Goal: Task Accomplishment & Management: Manage account settings

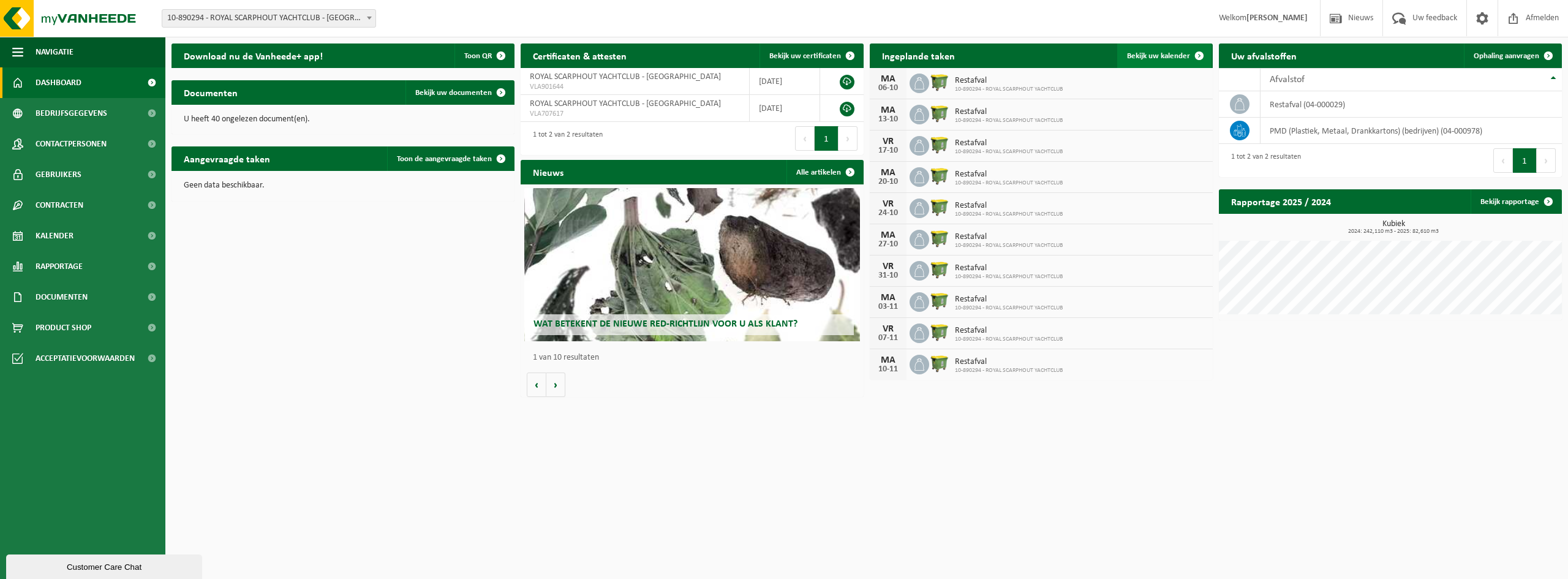
click at [1165, 57] on span "Bekijk uw kalender" at bounding box center [1159, 56] width 63 height 8
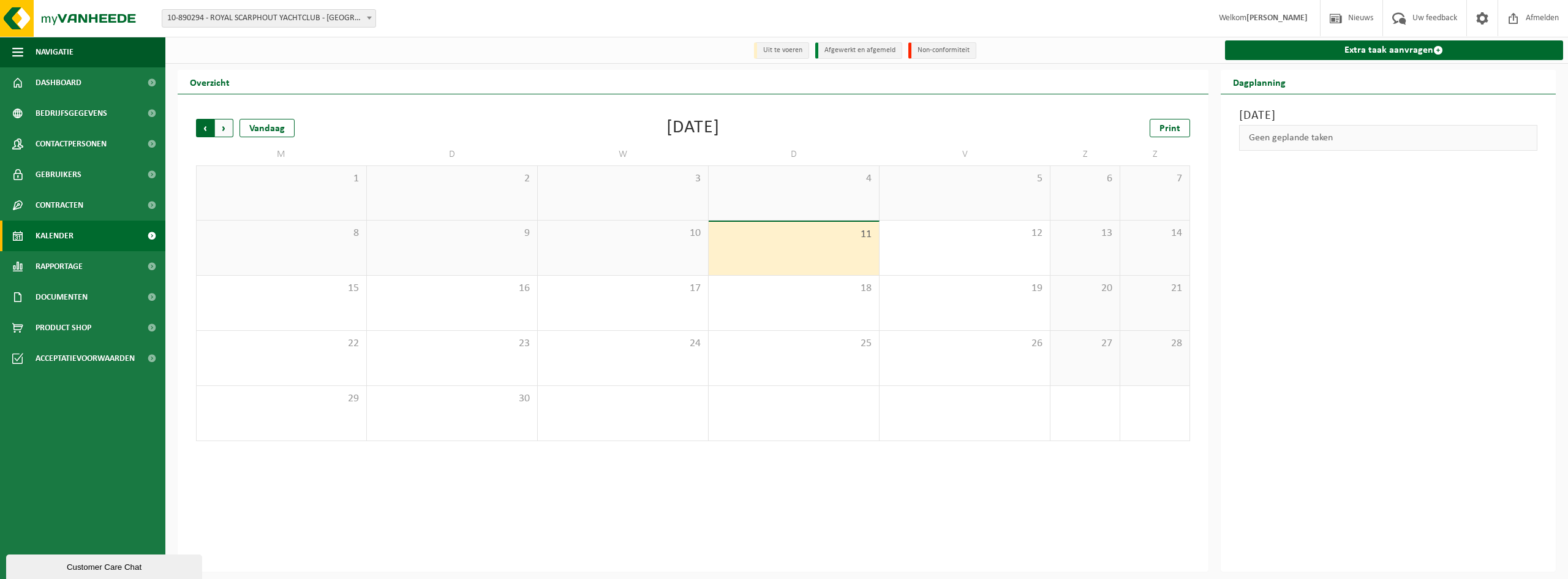
click at [229, 130] on span "Volgende" at bounding box center [223, 128] width 18 height 18
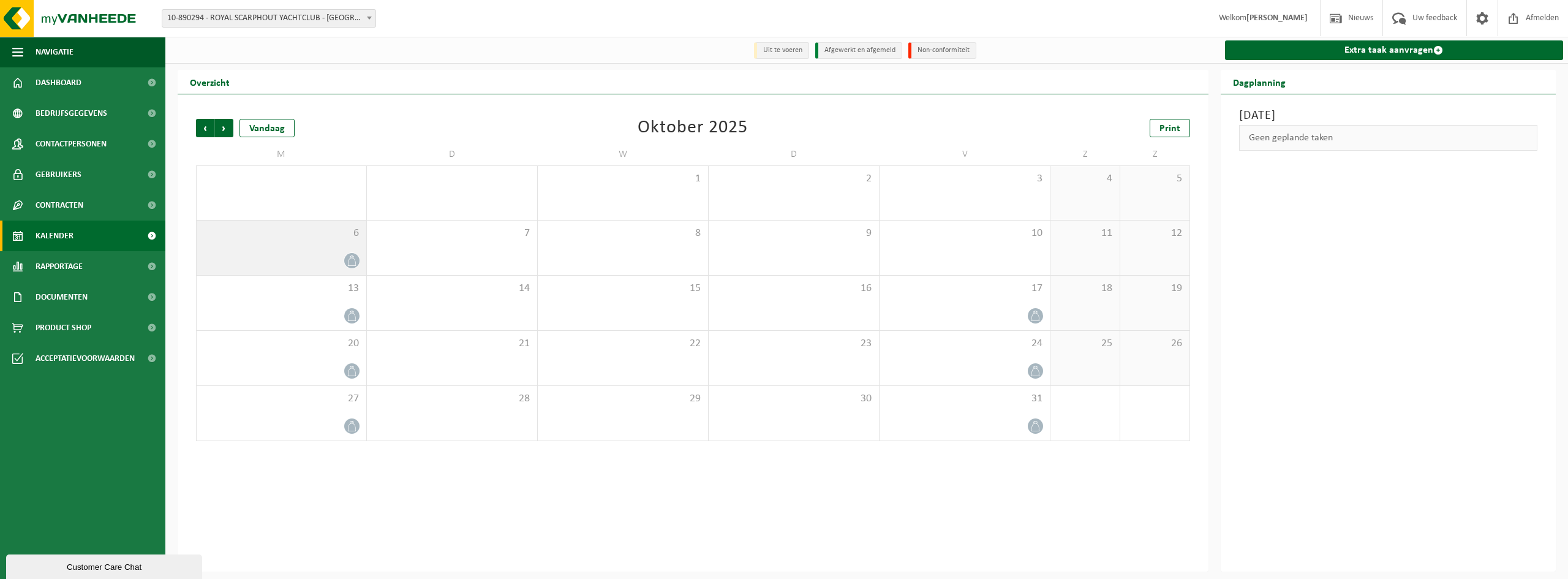
click at [356, 258] on icon at bounding box center [352, 261] width 10 height 10
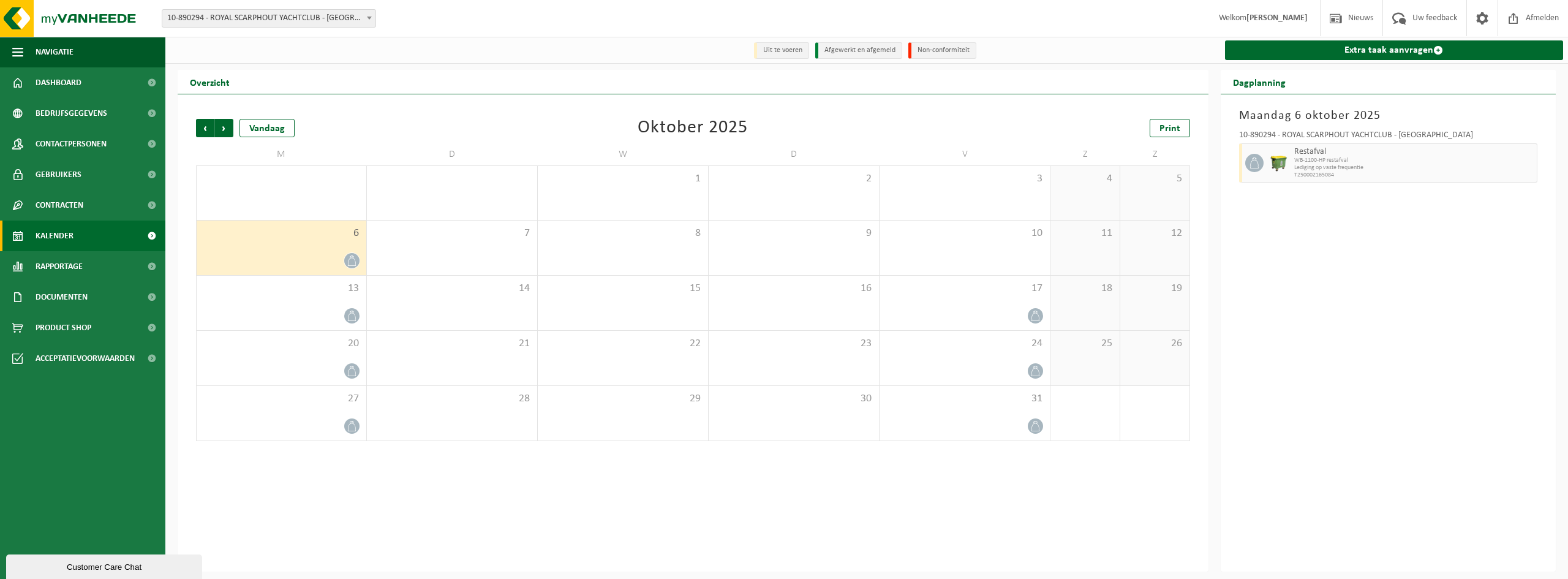
click at [354, 261] on icon at bounding box center [352, 261] width 10 height 10
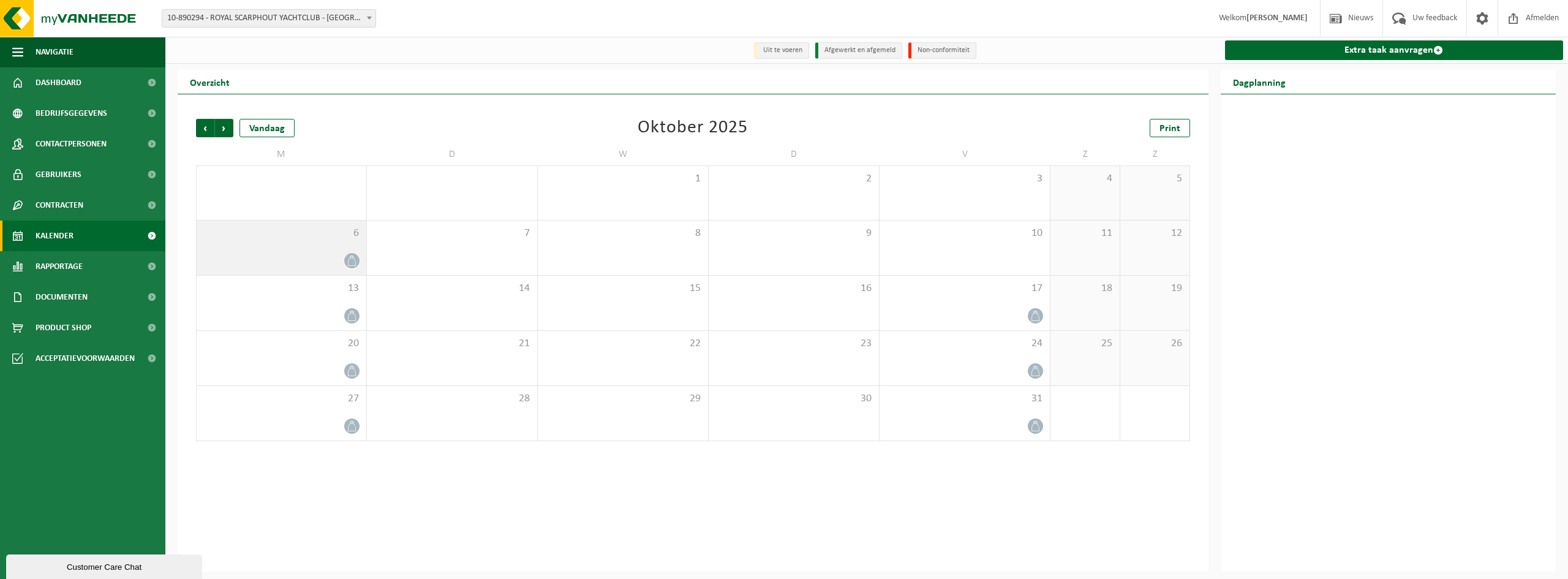
click at [345, 263] on span at bounding box center [352, 261] width 16 height 16
click at [347, 263] on icon at bounding box center [352, 261] width 10 height 10
click at [348, 263] on icon at bounding box center [352, 261] width 10 height 10
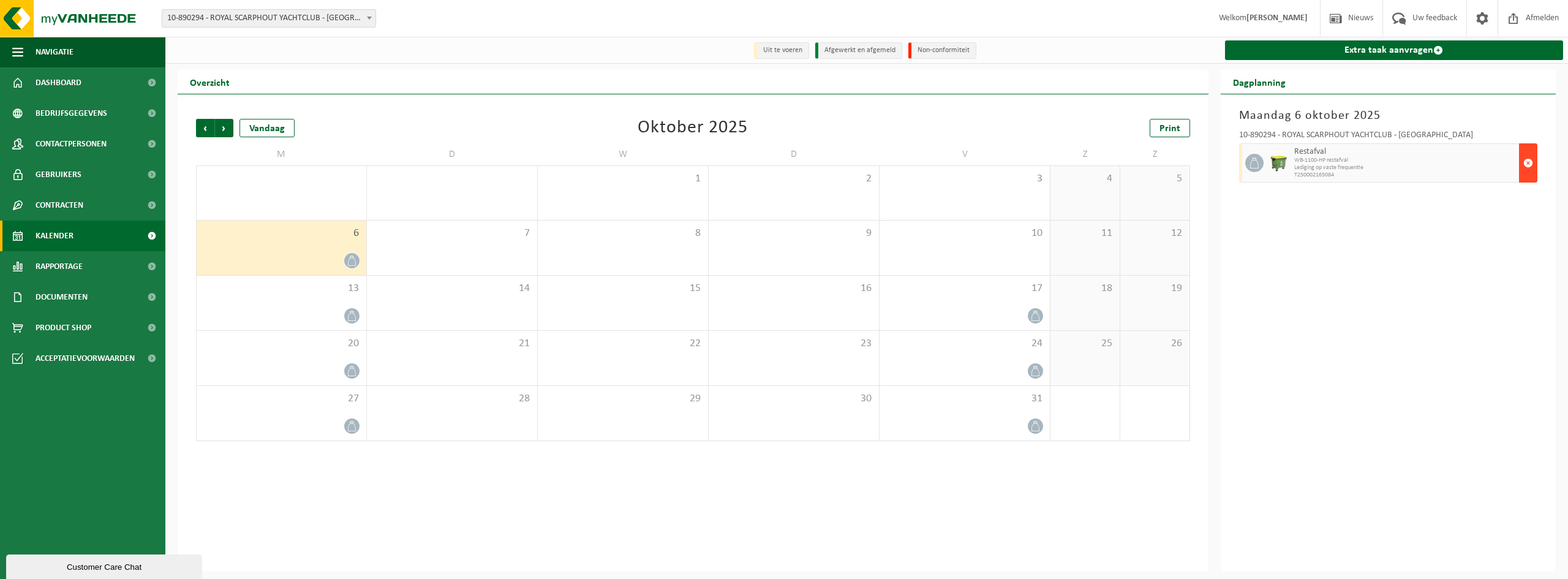
click at [1525, 167] on span "button" at bounding box center [1528, 163] width 10 height 24
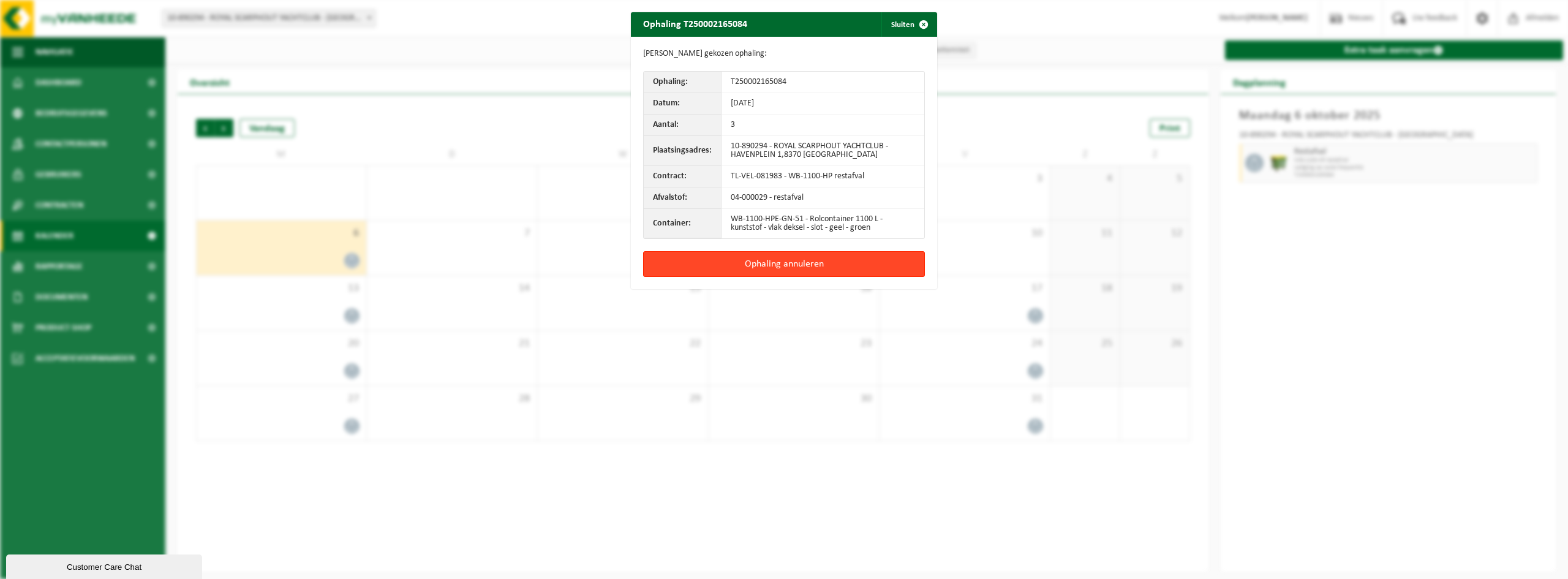
click at [809, 264] on button "Ophaling annuleren" at bounding box center [784, 264] width 282 height 26
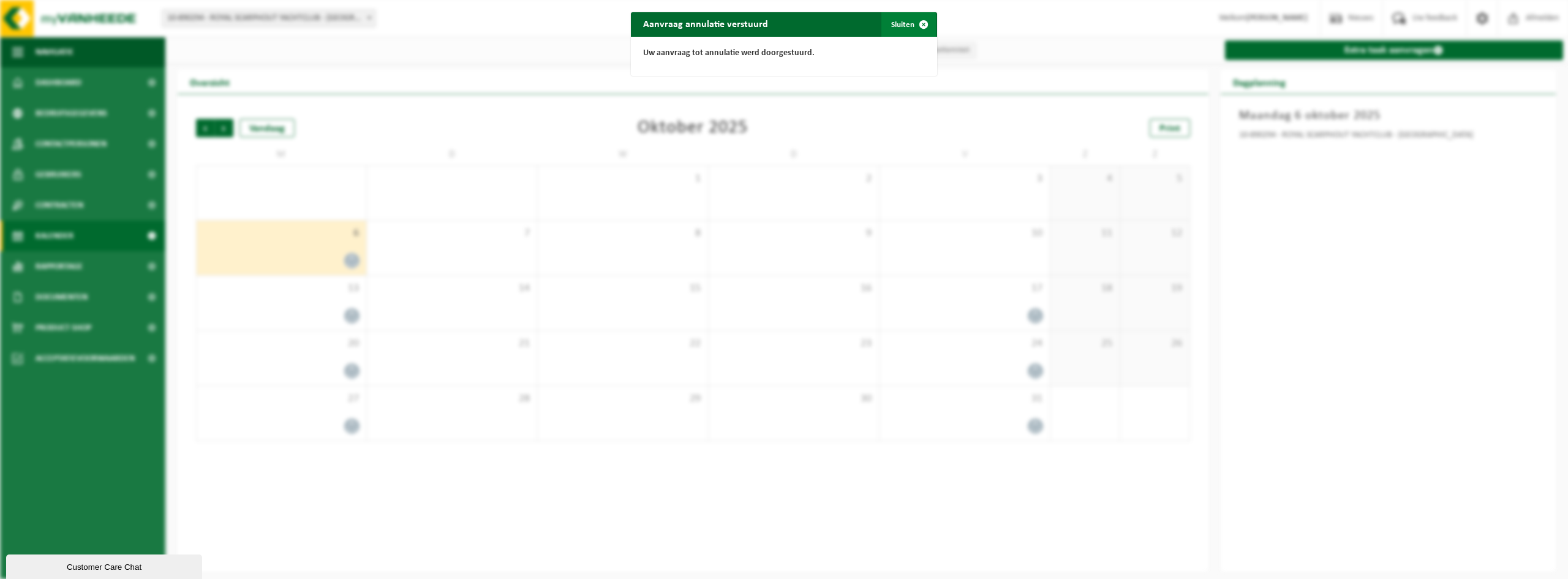
click at [922, 23] on span "button" at bounding box center [924, 24] width 24 height 24
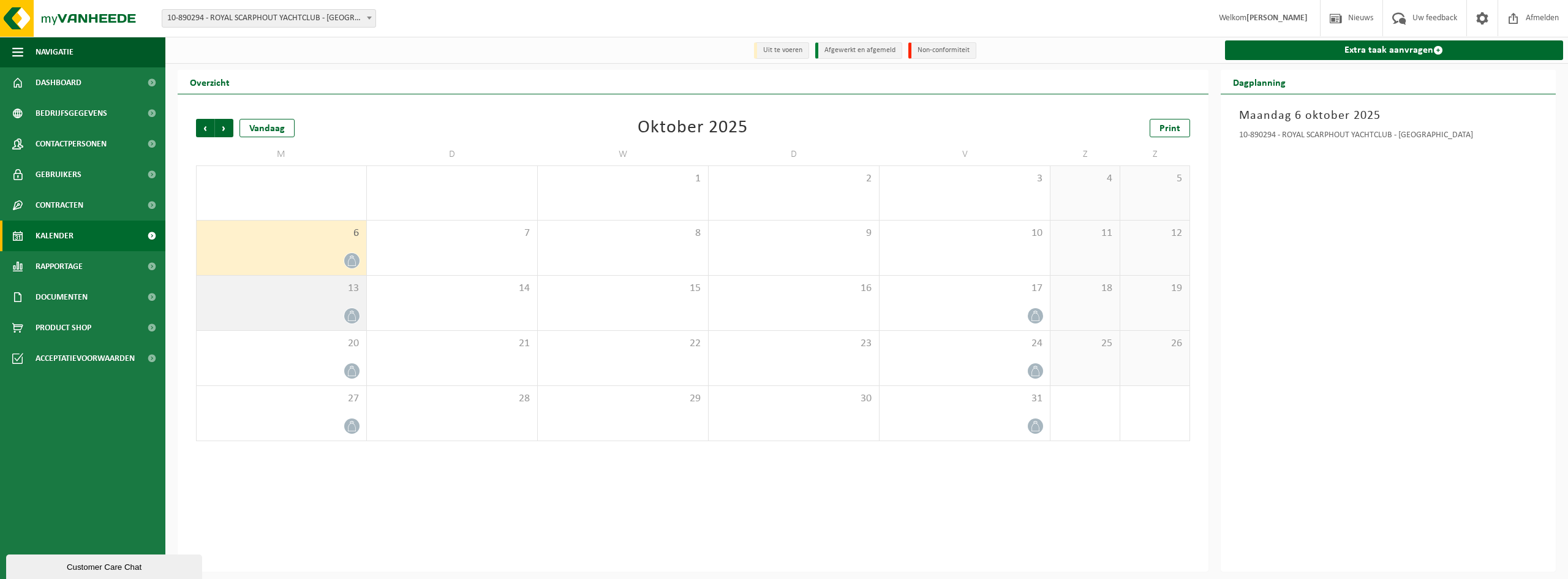
click at [347, 312] on icon at bounding box center [352, 316] width 10 height 10
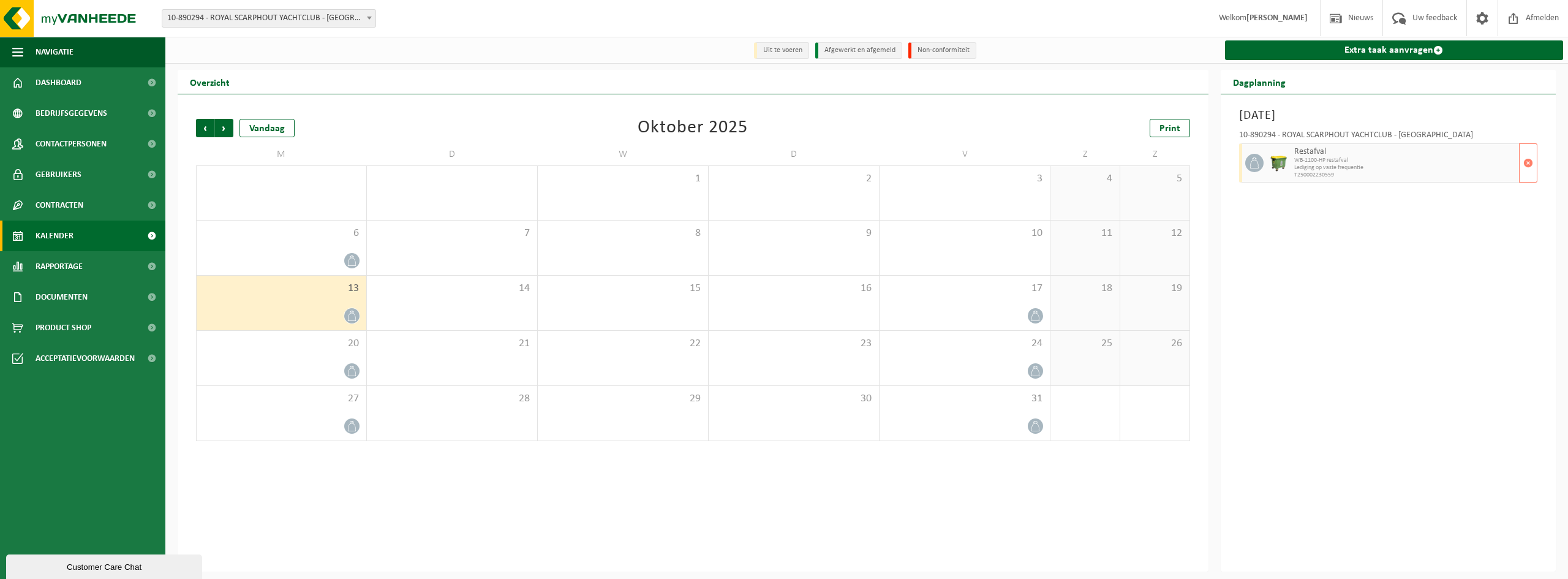
click at [1470, 161] on span "WB-1100-HP restafval" at bounding box center [1405, 160] width 223 height 7
click at [1522, 165] on button "button" at bounding box center [1528, 163] width 18 height 39
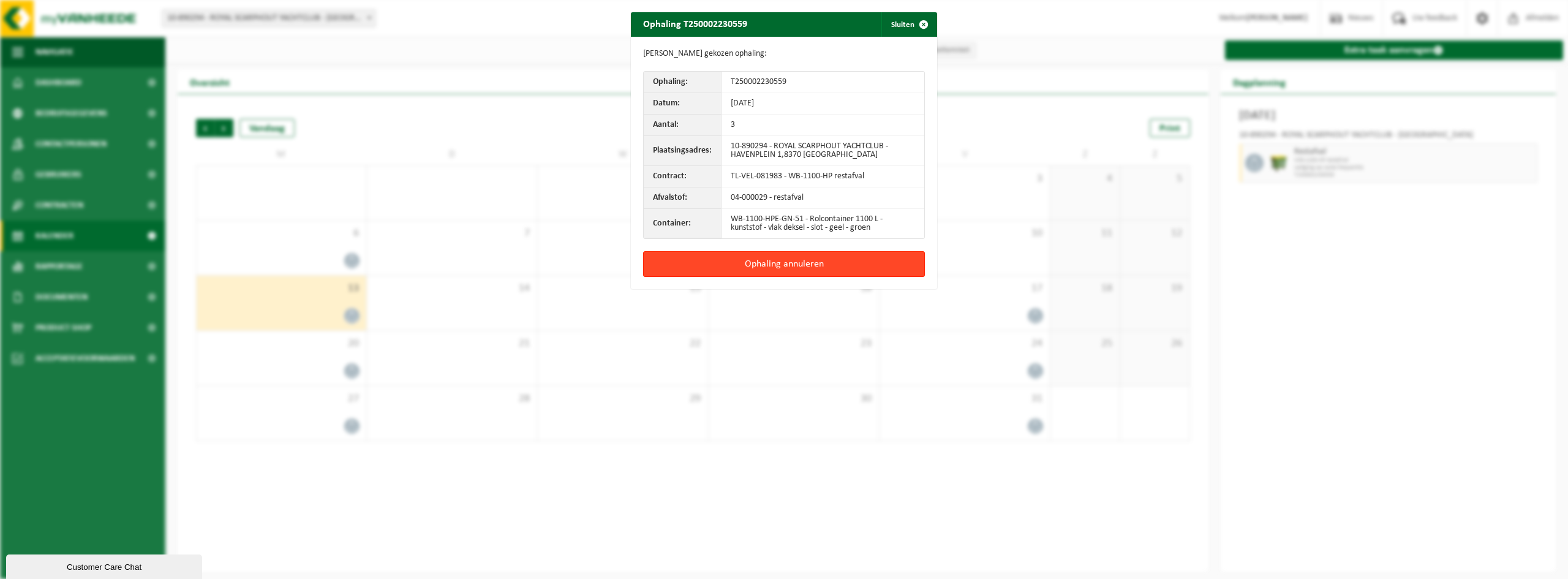
click at [842, 262] on button "Ophaling annuleren" at bounding box center [784, 264] width 282 height 26
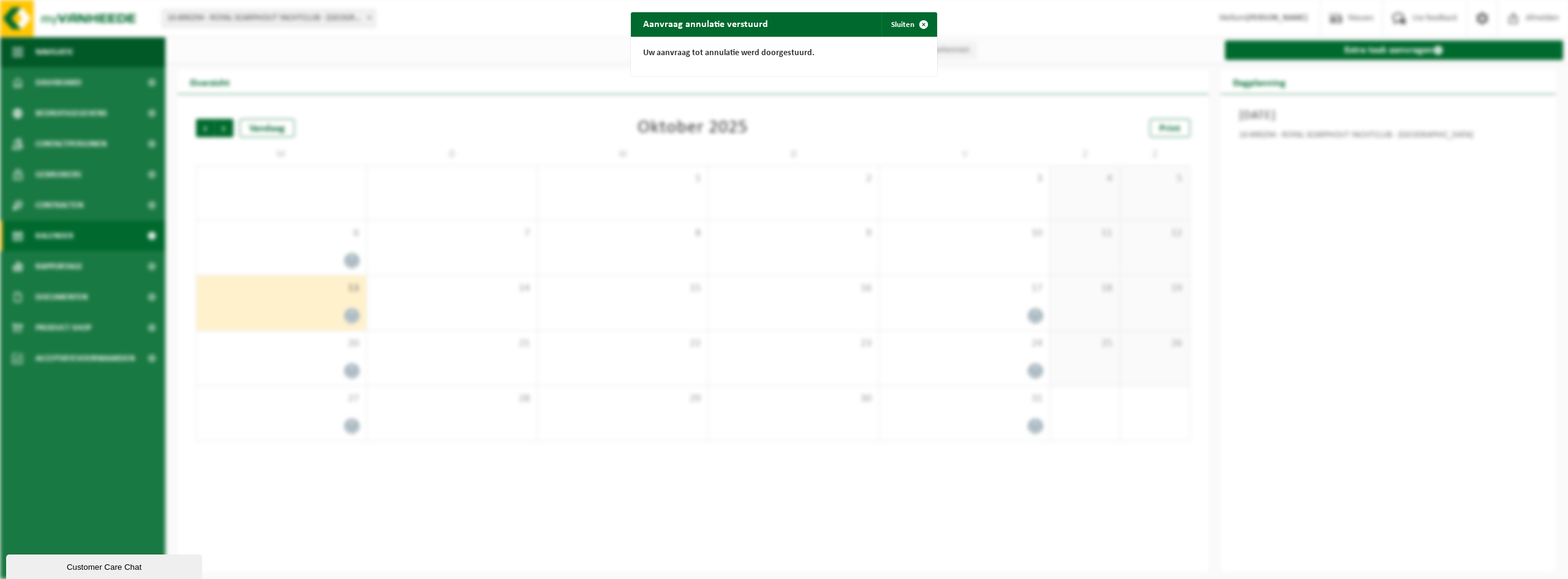
click at [481, 308] on div "Aanvraag annulatie verstuurd Sluiten Uw aanvraag tot annulatie werd doorgestuur…" at bounding box center [784, 290] width 1568 height 579
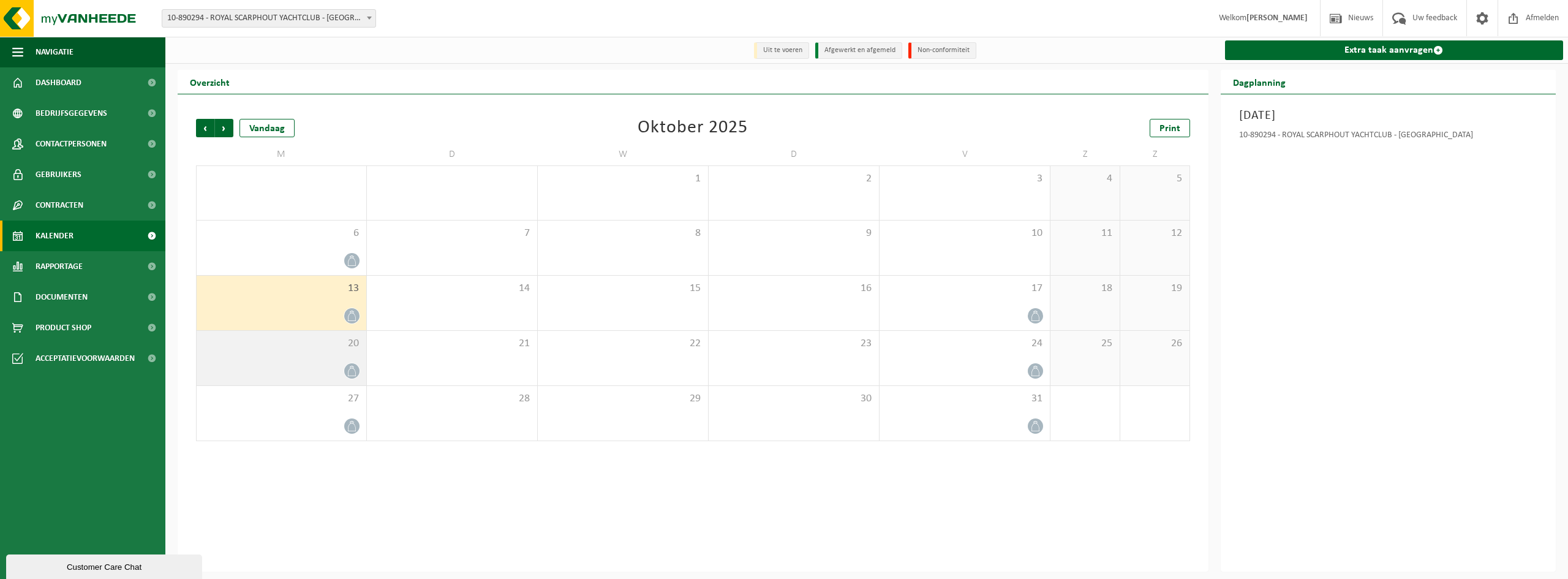
click at [345, 374] on span at bounding box center [352, 371] width 16 height 16
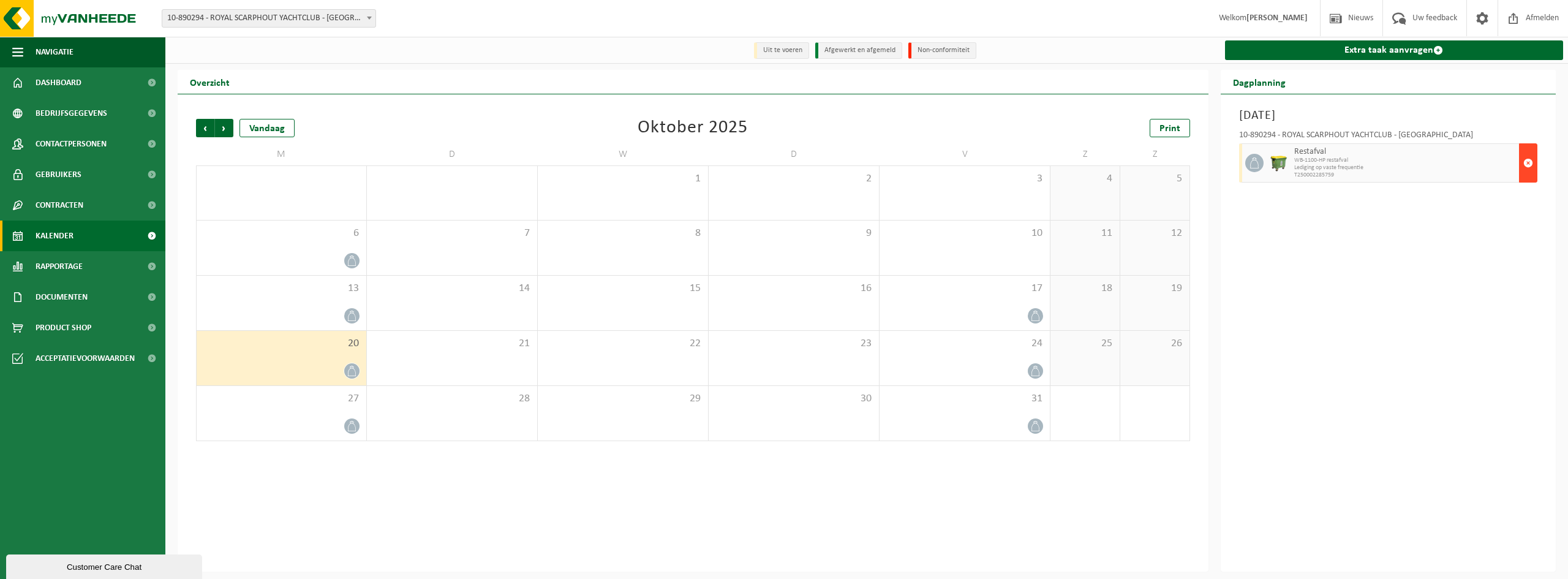
click at [1537, 167] on button "button" at bounding box center [1528, 163] width 18 height 39
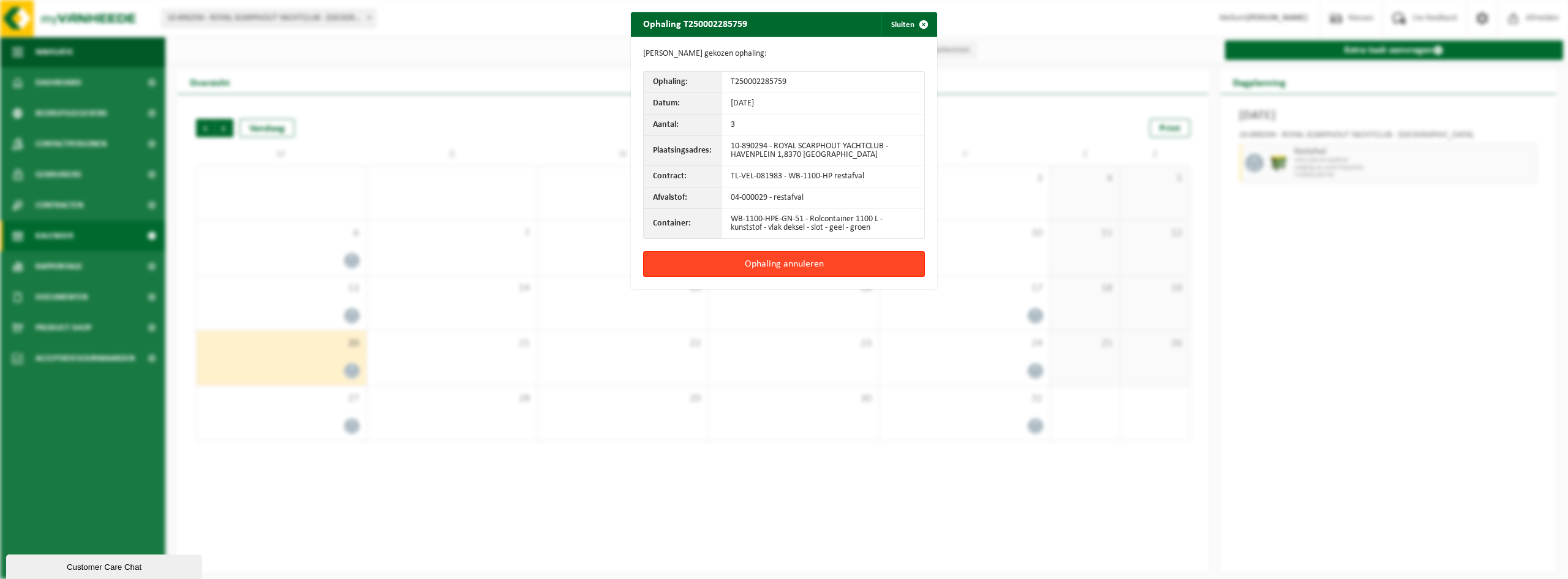
click at [850, 267] on button "Ophaling annuleren" at bounding box center [784, 264] width 282 height 26
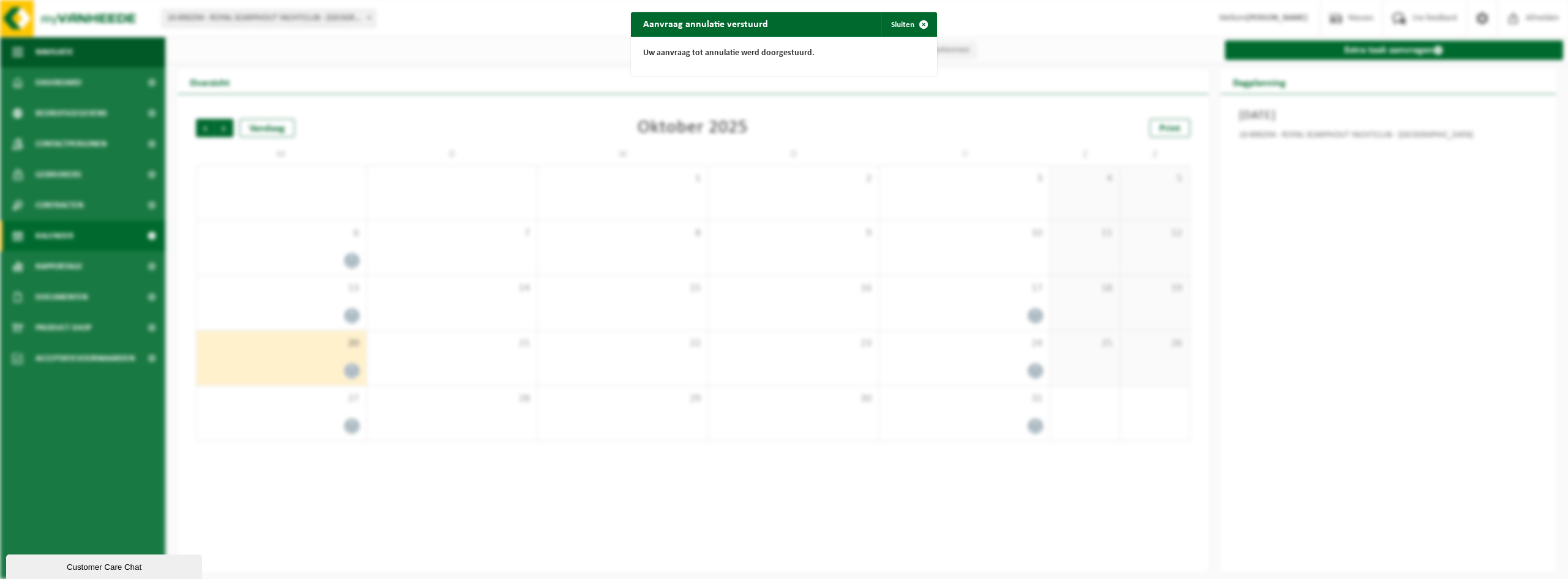
click at [315, 431] on div "Aanvraag annulatie verstuurd Sluiten Uw aanvraag tot annulatie werd doorgestuur…" at bounding box center [784, 290] width 1568 height 579
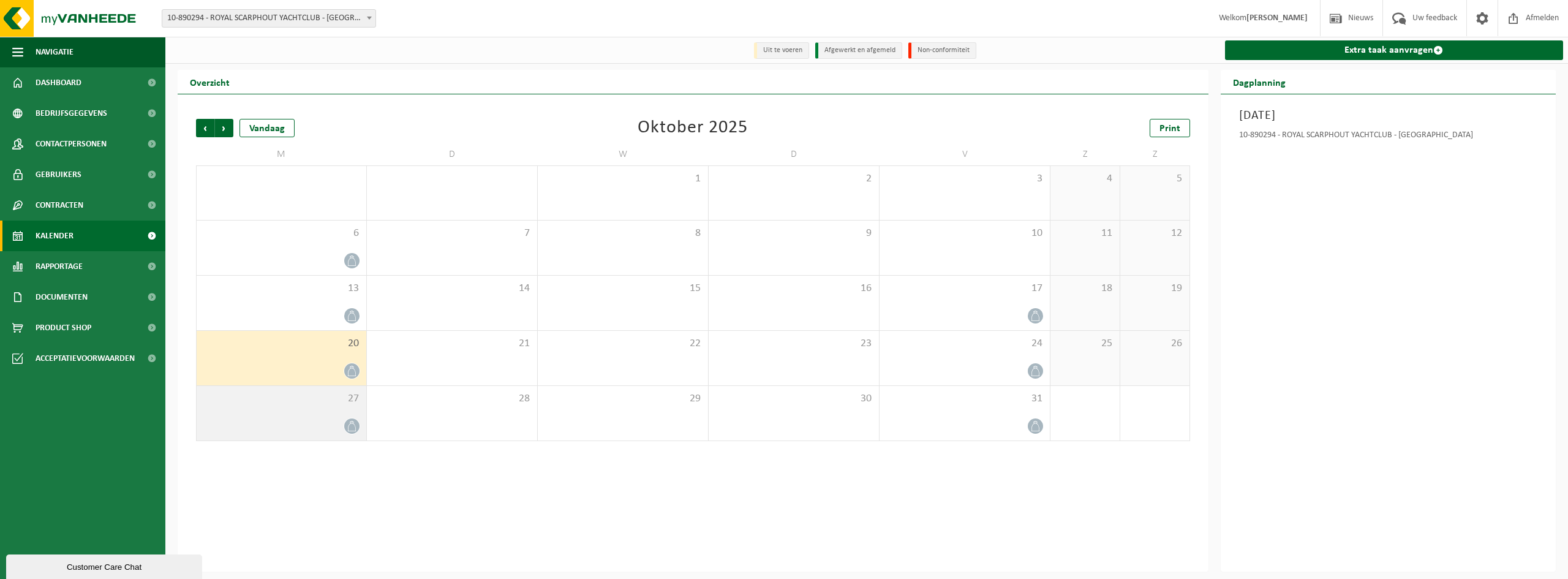
click at [352, 426] on icon at bounding box center [352, 426] width 10 height 10
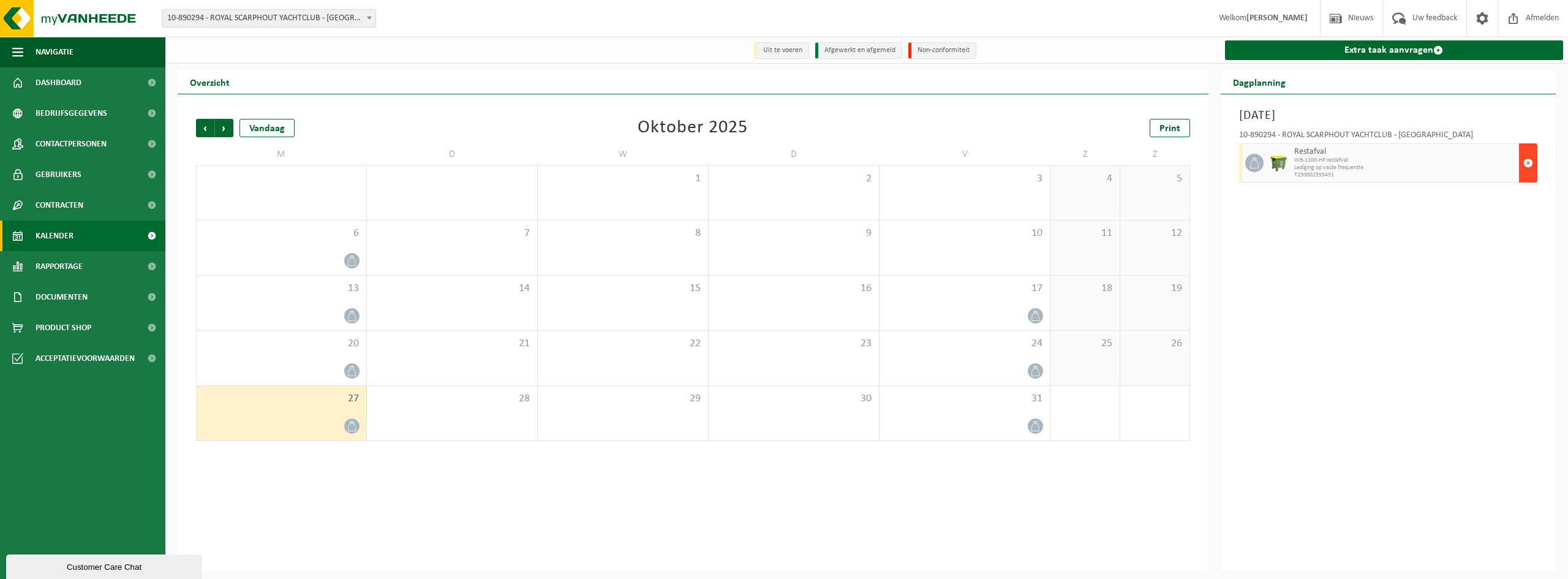
click at [1530, 167] on span "button" at bounding box center [1528, 163] width 10 height 24
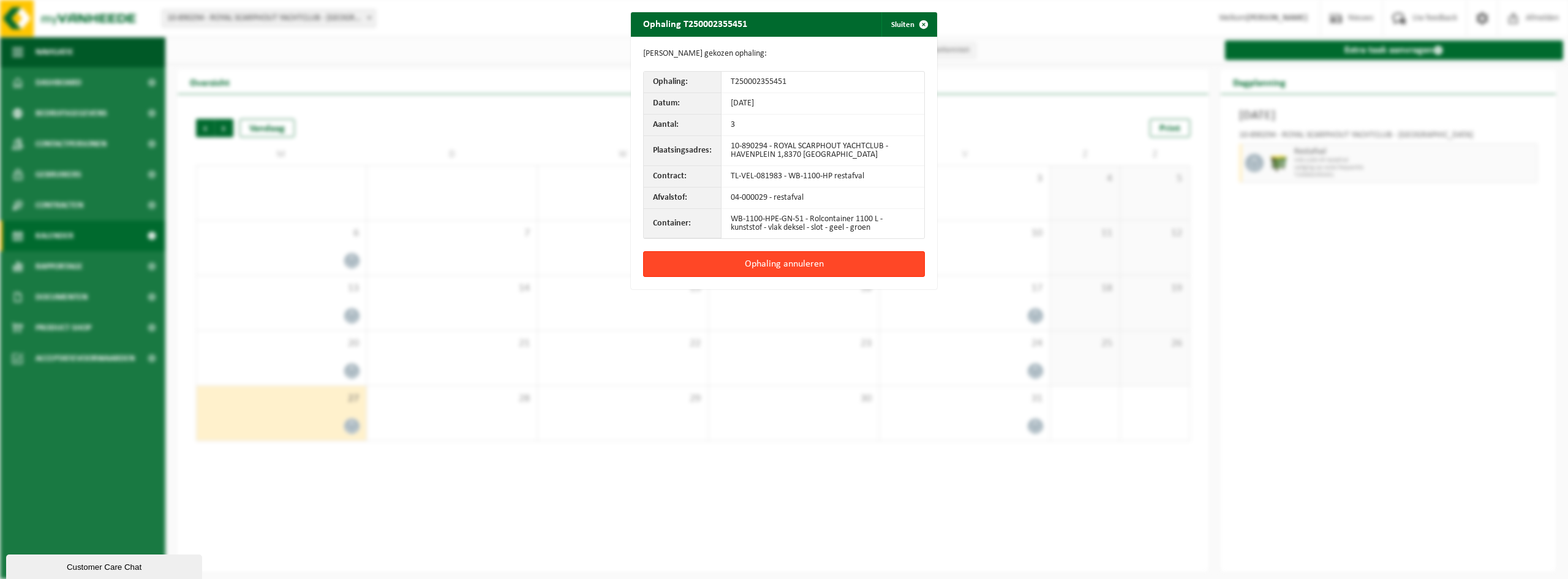
click at [845, 273] on button "Ophaling annuleren" at bounding box center [784, 264] width 282 height 26
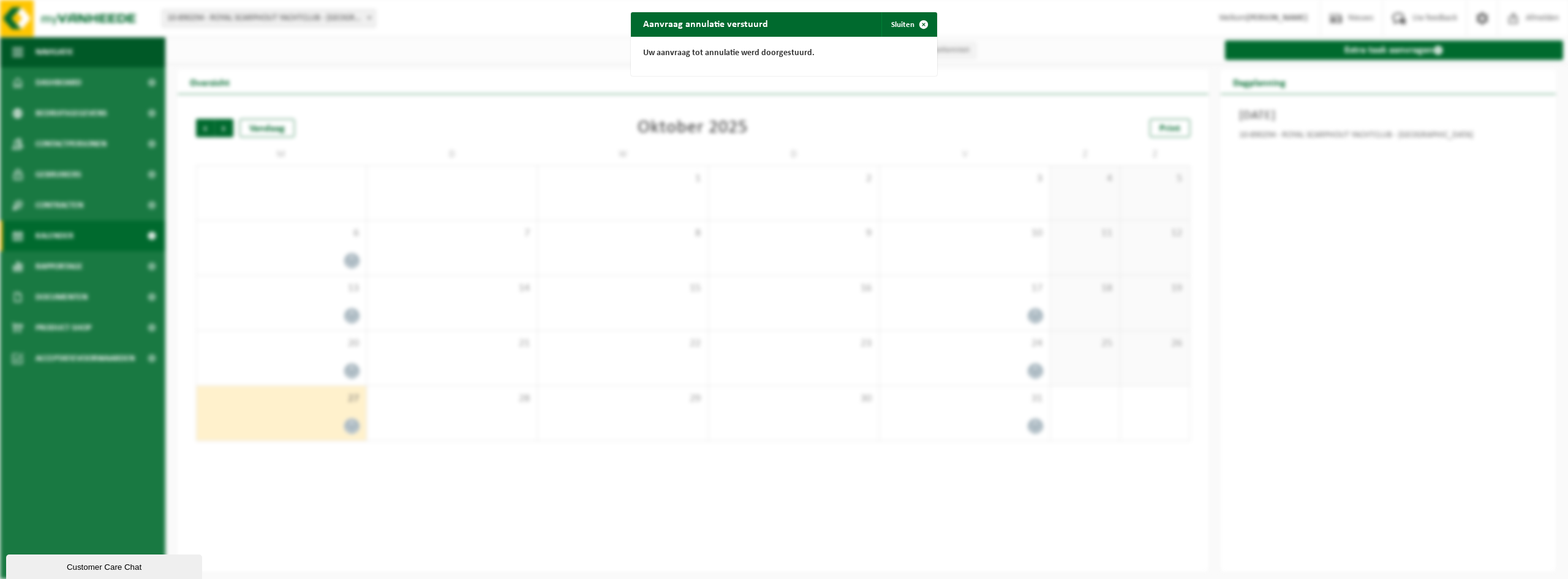
click at [1001, 317] on div "Aanvraag annulatie verstuurd Sluiten Uw aanvraag tot annulatie werd doorgestuur…" at bounding box center [784, 290] width 1568 height 579
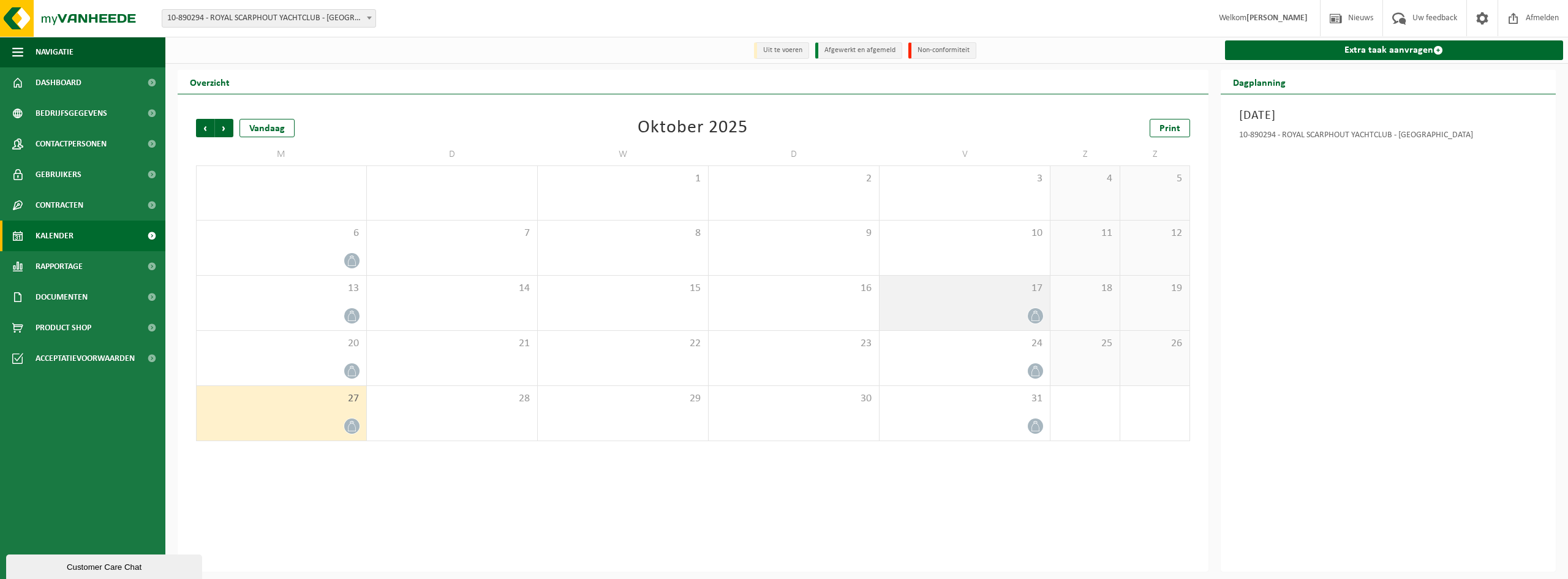
click at [1027, 316] on div at bounding box center [965, 316] width 158 height 17
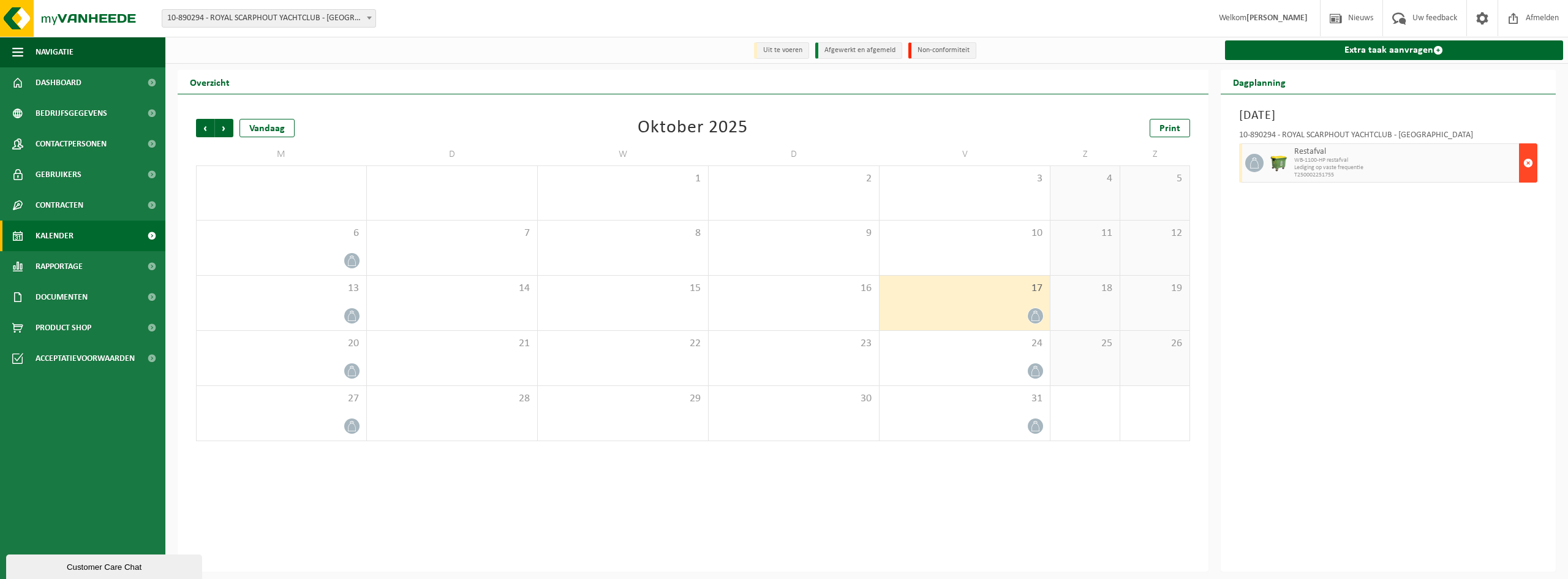
click at [1530, 166] on span "button" at bounding box center [1528, 163] width 10 height 24
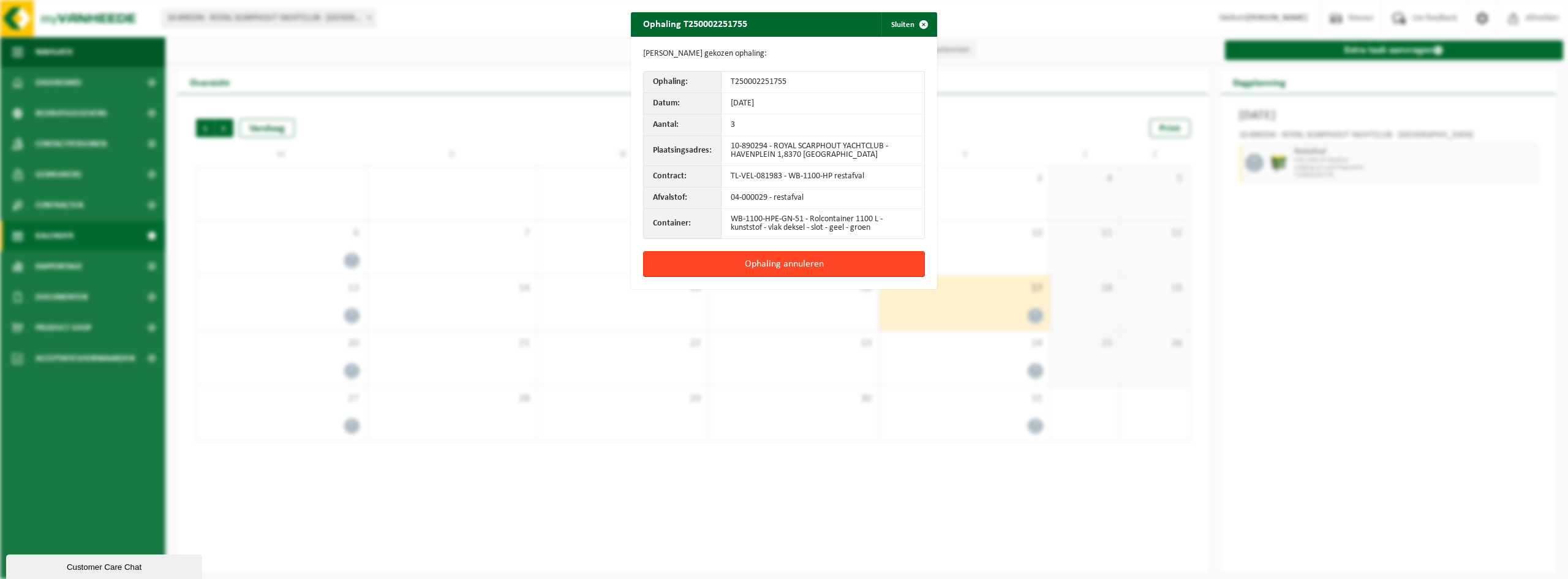
click at [885, 263] on button "Ophaling annuleren" at bounding box center [784, 264] width 282 height 26
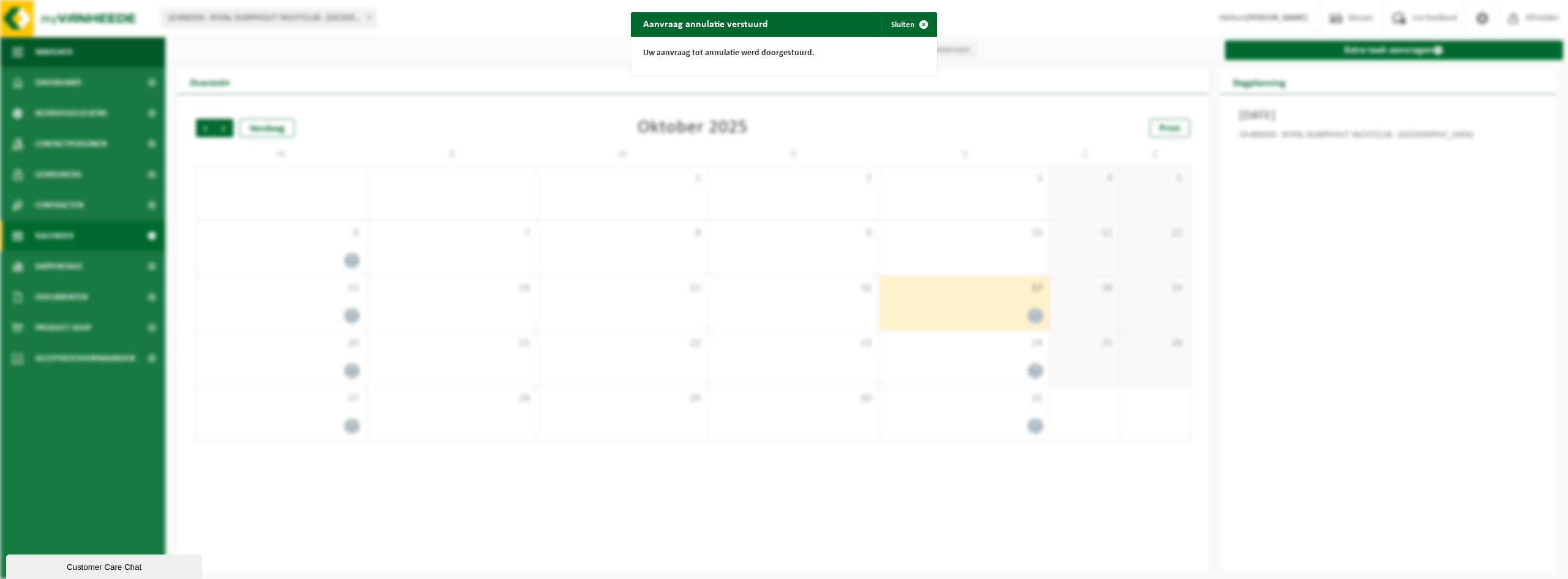
click at [1037, 373] on div "Aanvraag annulatie verstuurd Sluiten Uw aanvraag tot annulatie werd doorgestuur…" at bounding box center [784, 290] width 1568 height 579
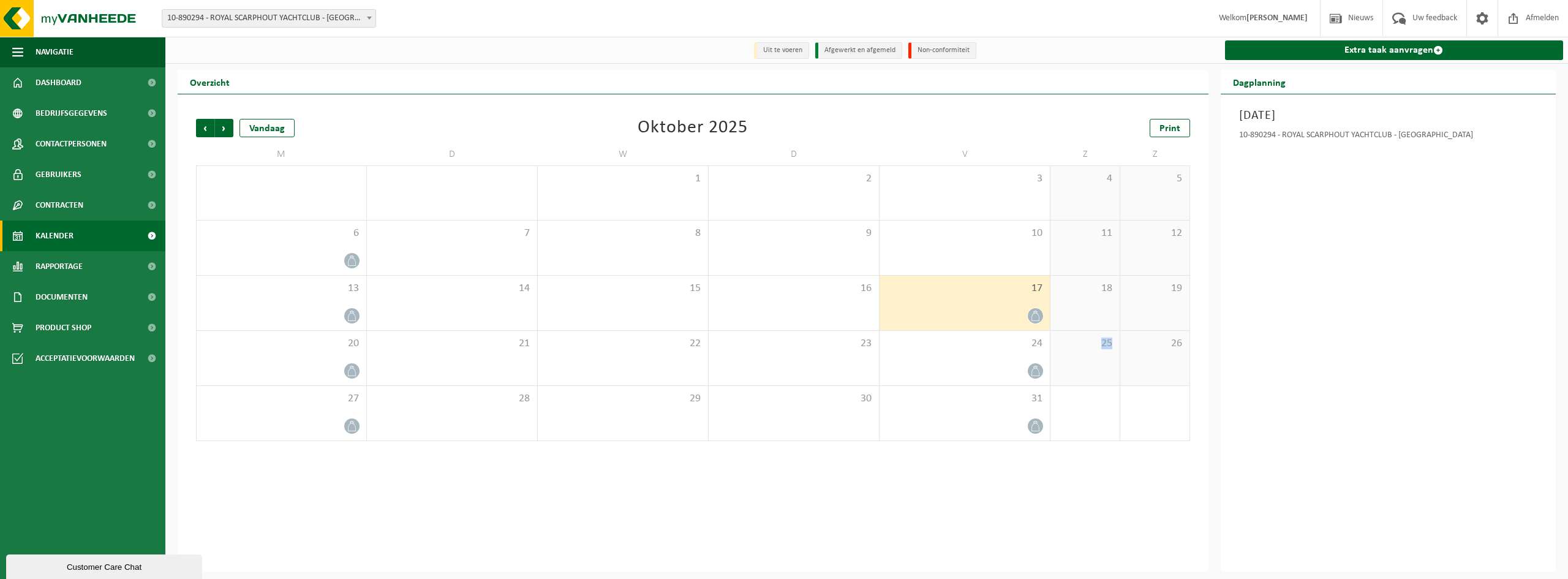
click at [1037, 373] on icon at bounding box center [1035, 371] width 10 height 10
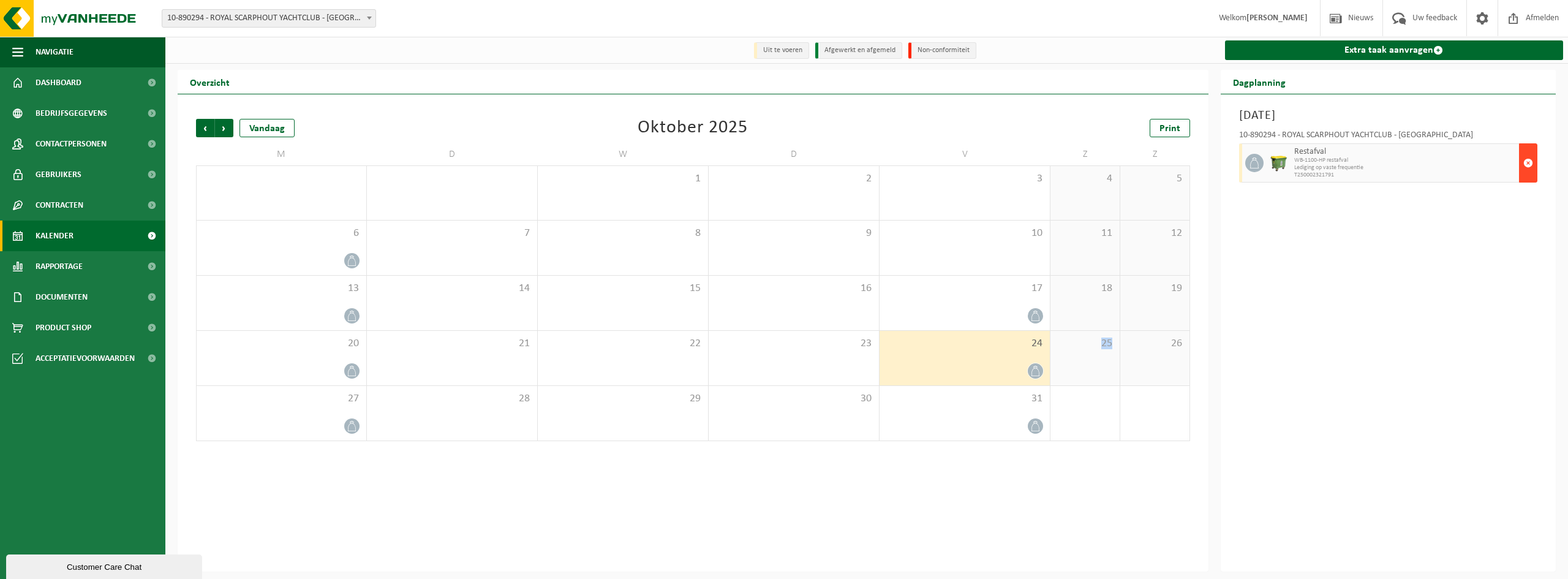
click at [1533, 174] on button "button" at bounding box center [1528, 163] width 18 height 39
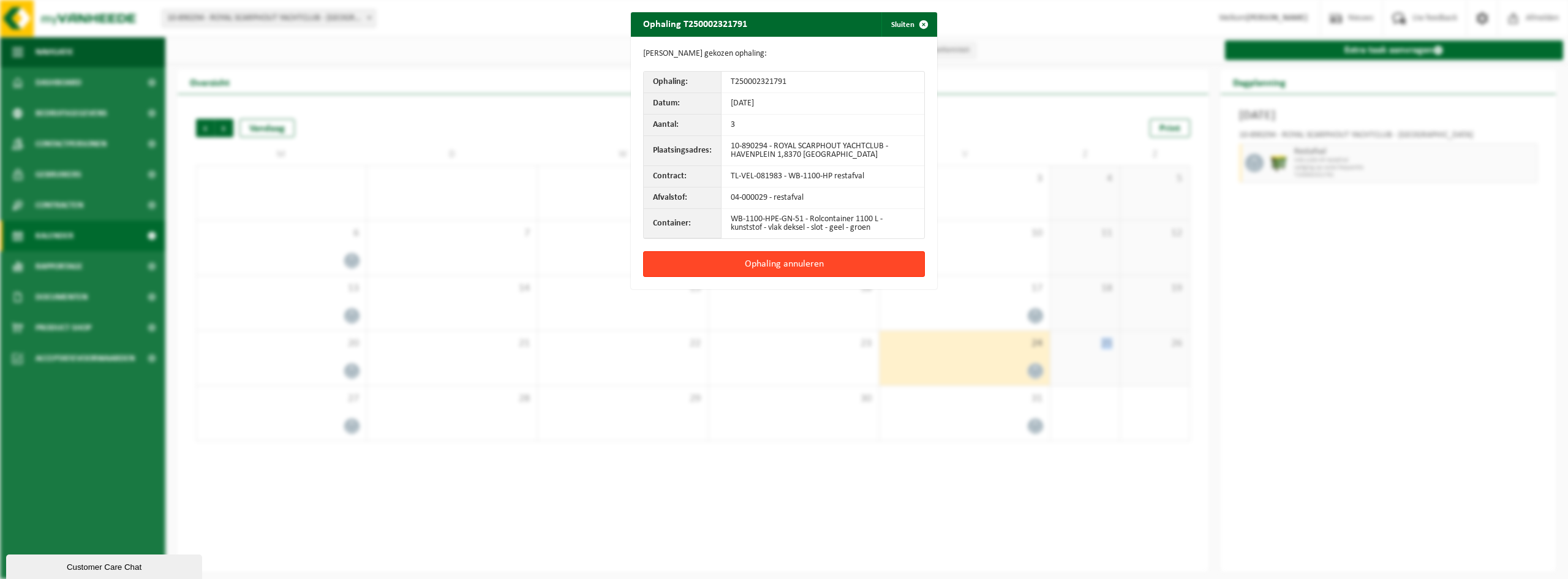
click at [891, 263] on button "Ophaling annuleren" at bounding box center [784, 264] width 282 height 26
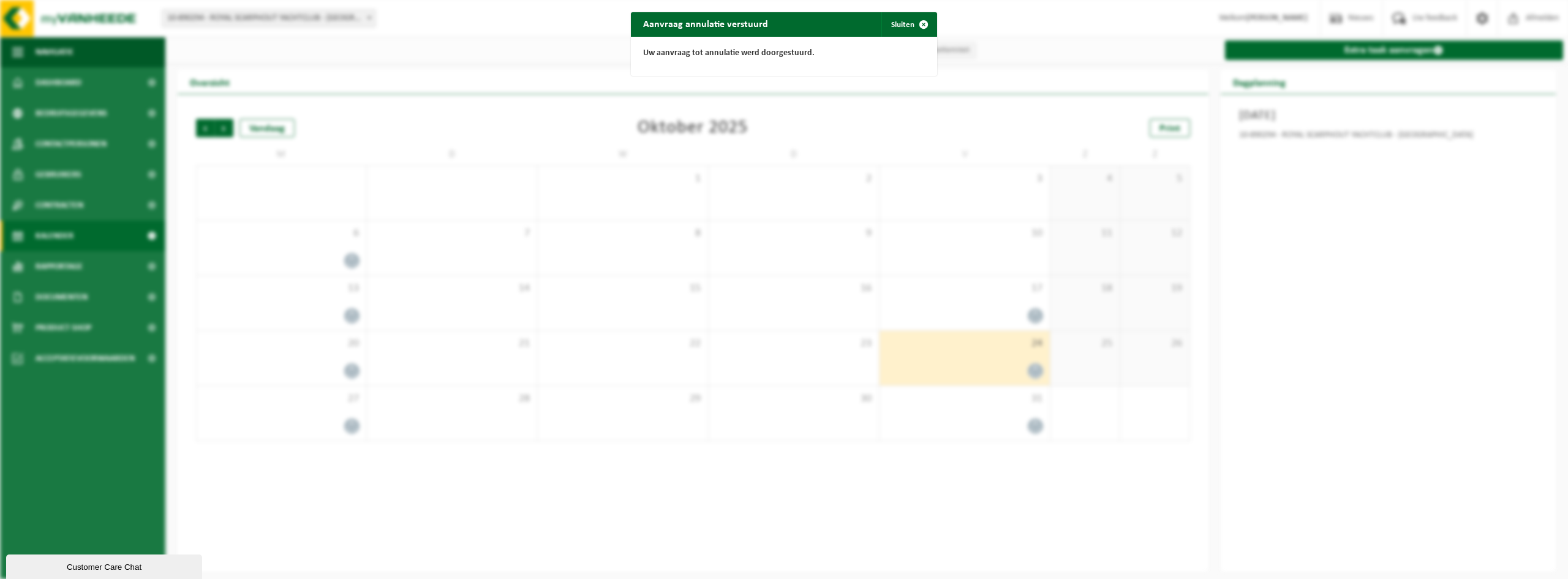
click at [1036, 420] on div "Aanvraag annulatie verstuurd Sluiten Uw aanvraag tot annulatie werd doorgestuur…" at bounding box center [784, 290] width 1568 height 579
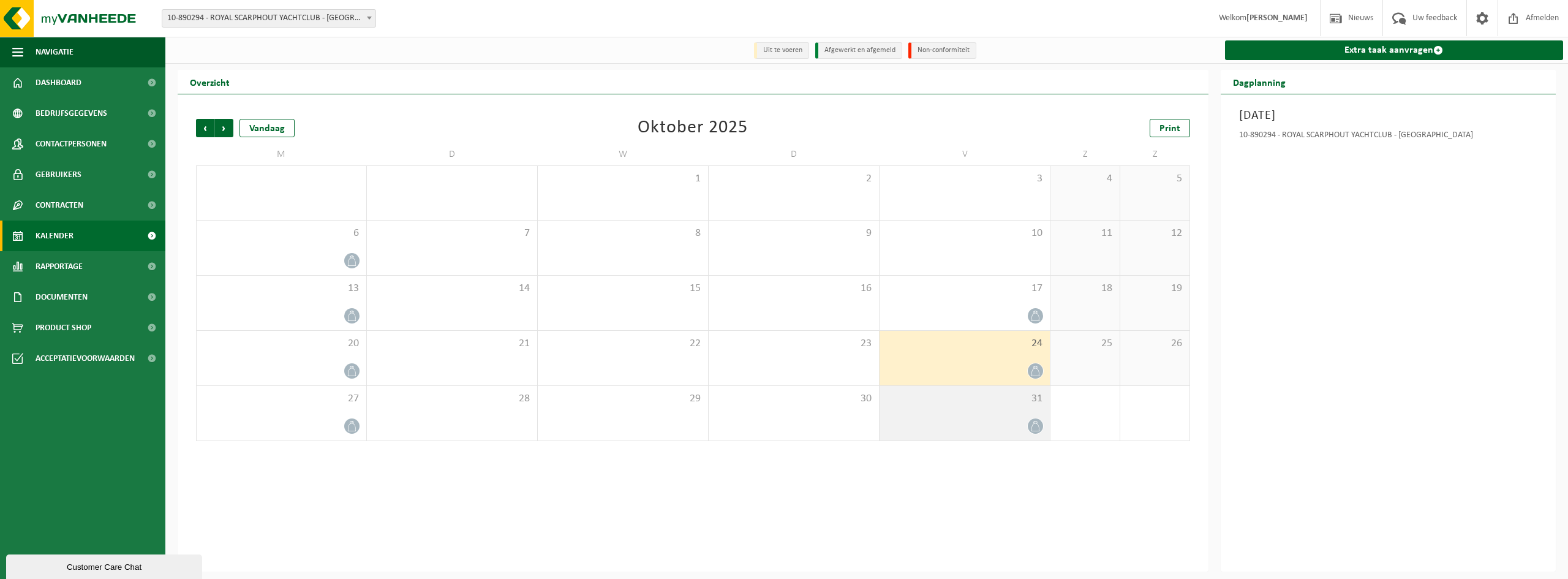
click at [1036, 423] on icon at bounding box center [1035, 426] width 10 height 10
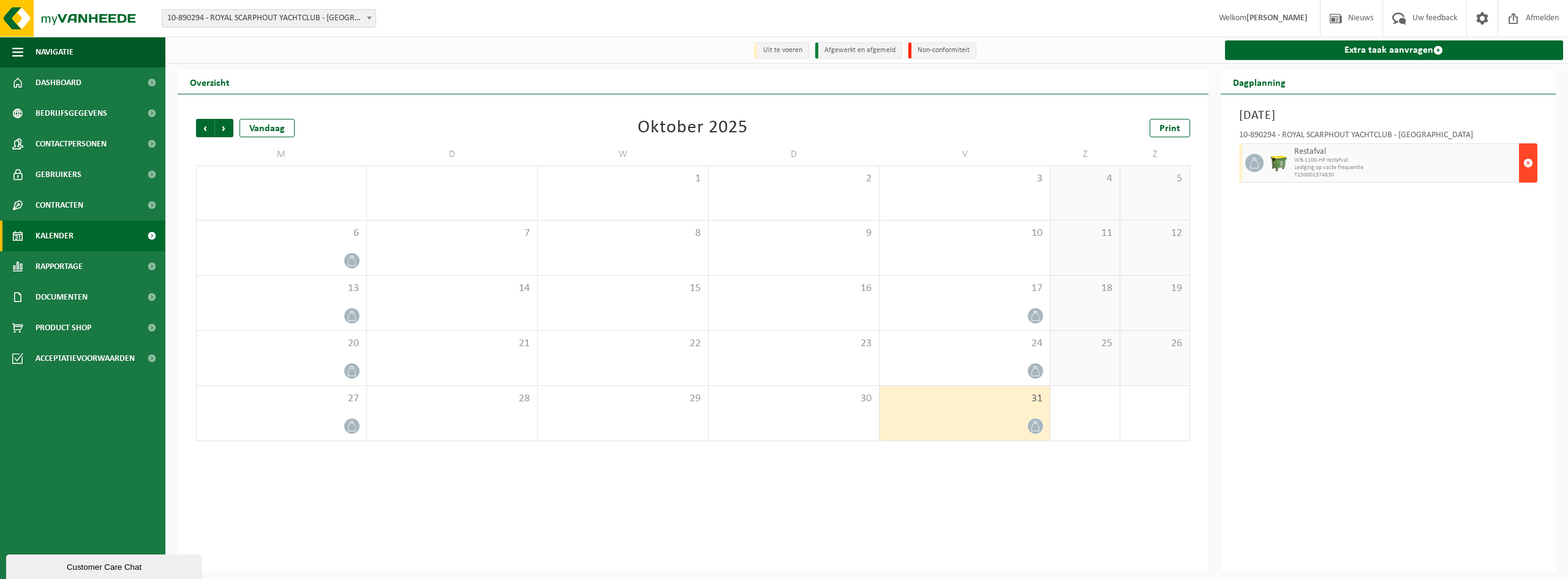
click at [1521, 161] on button "button" at bounding box center [1528, 163] width 18 height 39
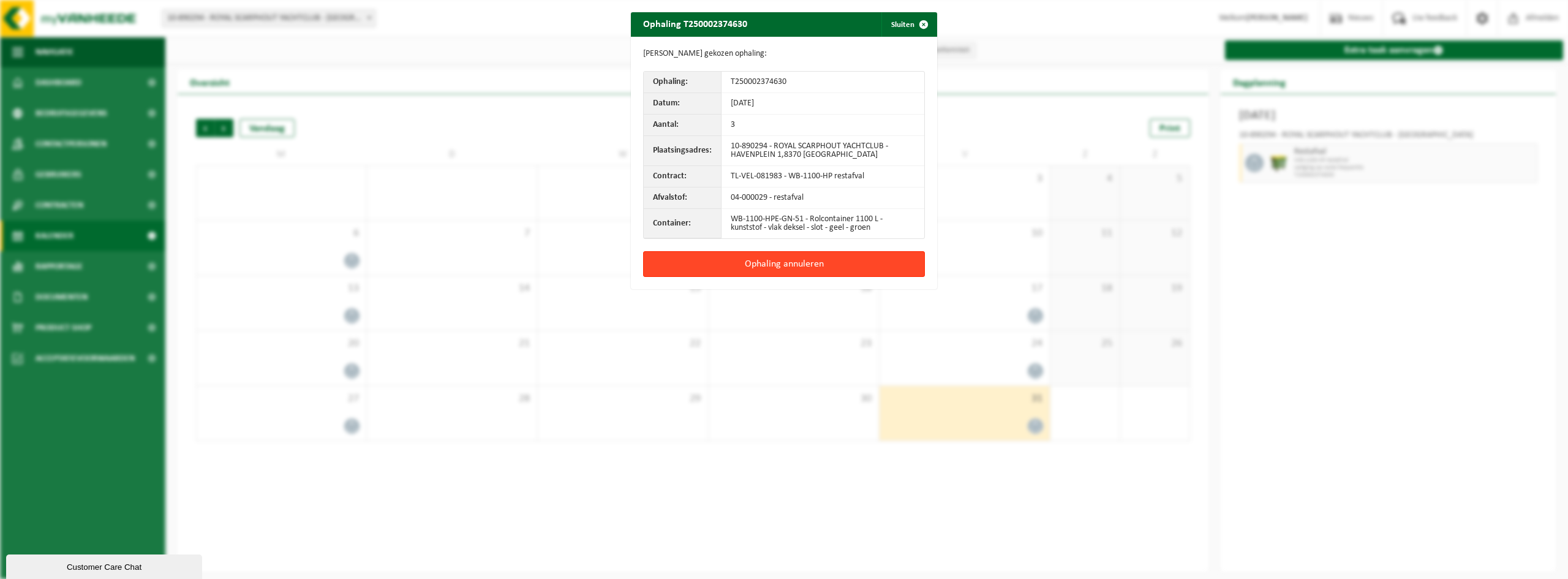
click at [853, 270] on button "Ophaling annuleren" at bounding box center [784, 264] width 282 height 26
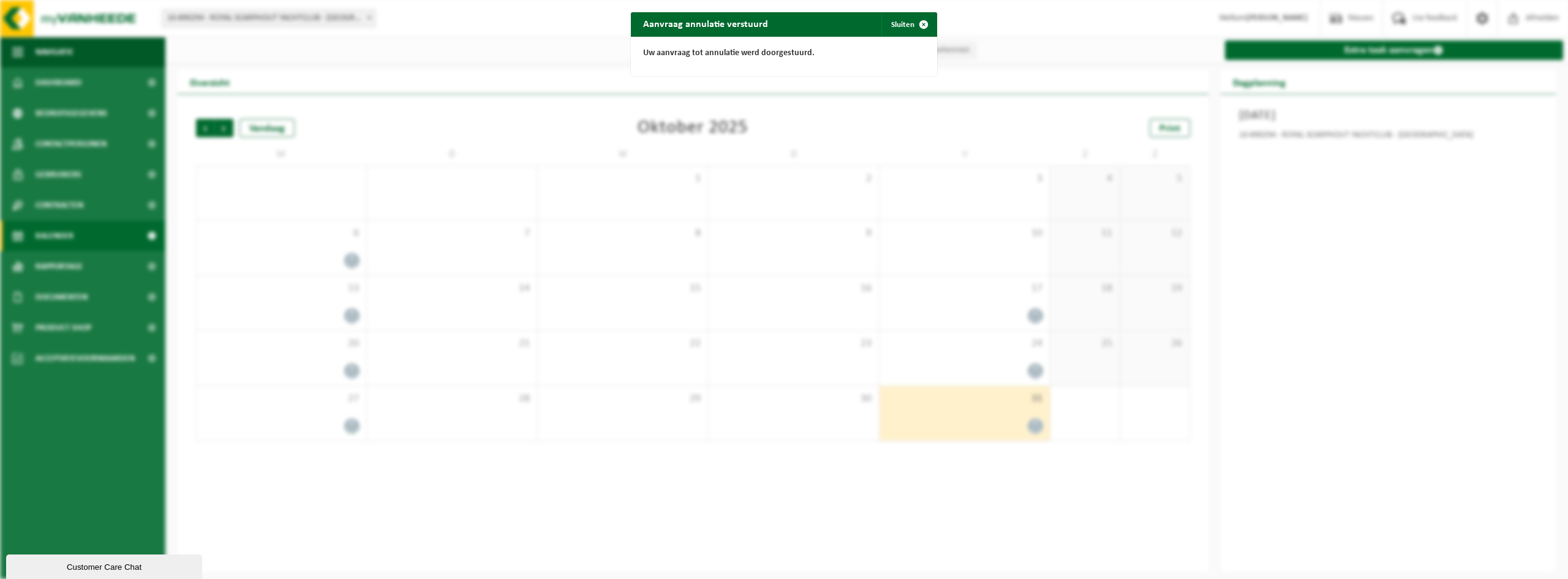
click at [416, 123] on div "Aanvraag annulatie verstuurd Sluiten Uw aanvraag tot annulatie werd doorgestuur…" at bounding box center [784, 290] width 1568 height 579
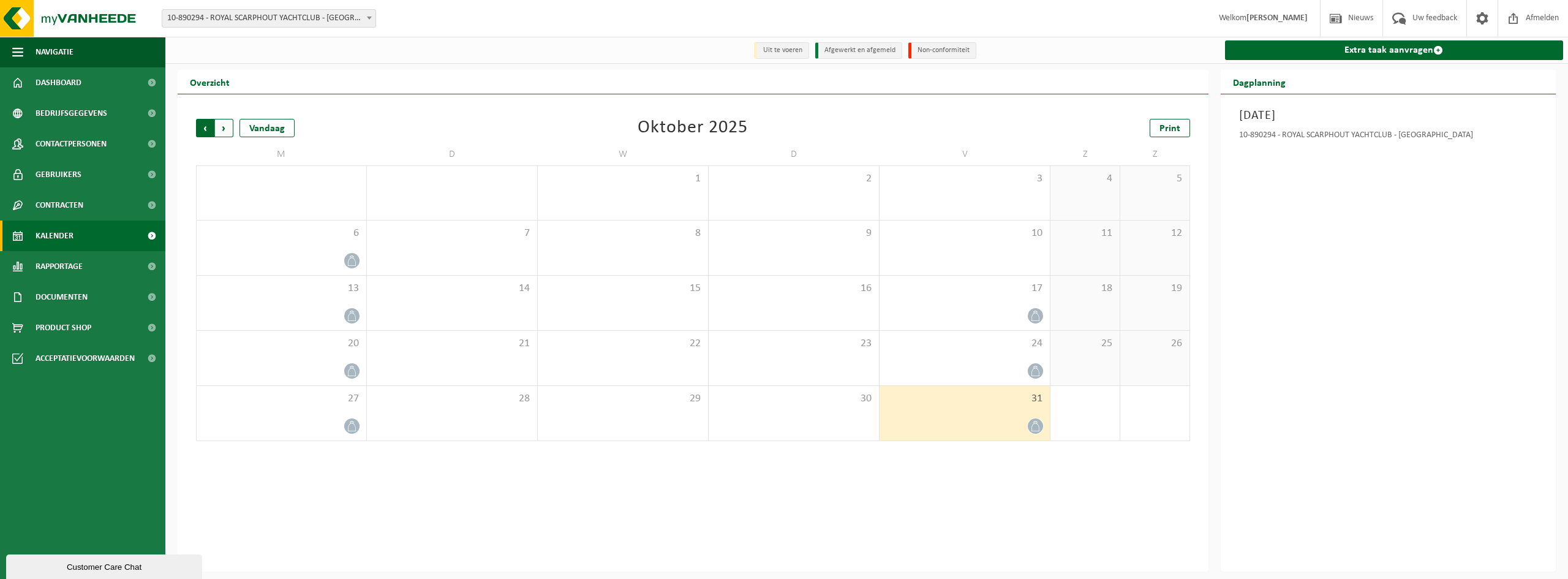
click at [227, 130] on span "Volgende" at bounding box center [223, 128] width 18 height 18
